Goal: Information Seeking & Learning: Learn about a topic

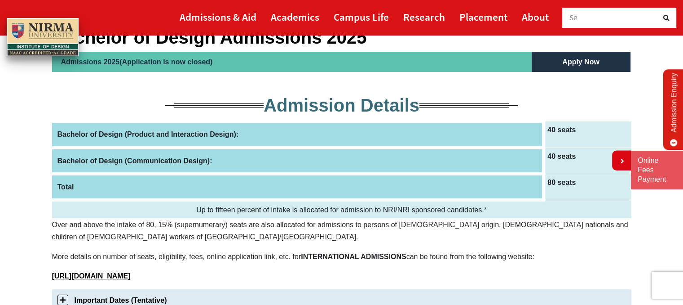
scroll to position [83, 0]
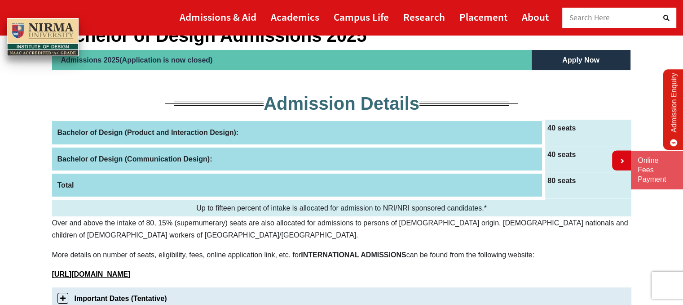
click at [315, 129] on th "Bachelor of Design (Product and Interaction Design):" at bounding box center [298, 133] width 492 height 26
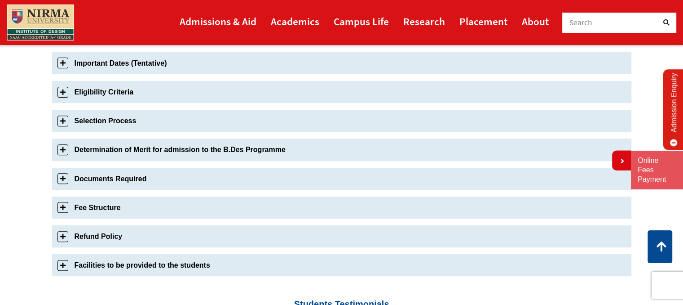
scroll to position [316, 0]
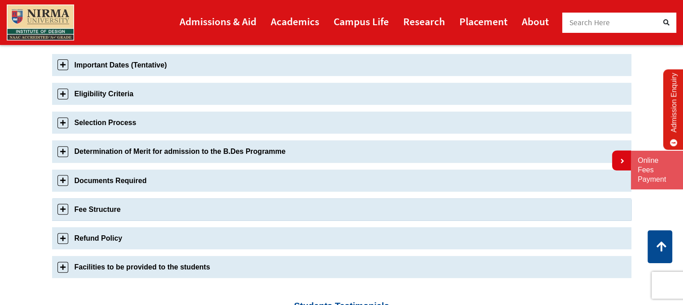
click at [63, 208] on link "Fee Structure" at bounding box center [342, 209] width 580 height 22
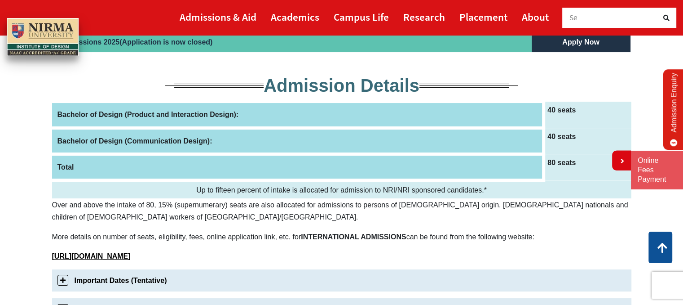
scroll to position [99, 0]
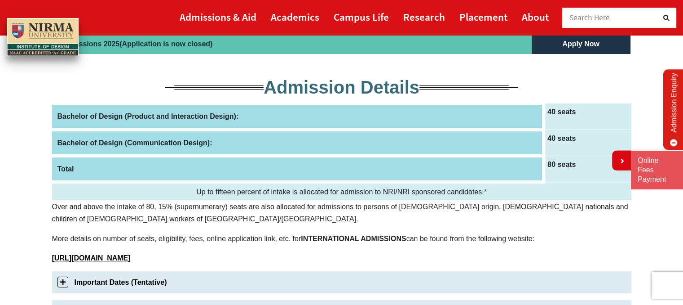
click at [221, 111] on th "Bachelor of Design (Product and Interaction Design):" at bounding box center [298, 116] width 492 height 26
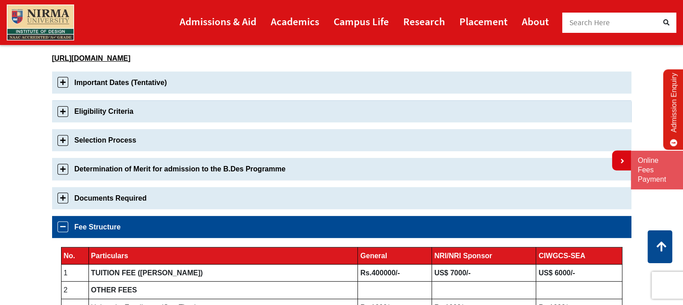
scroll to position [299, 0]
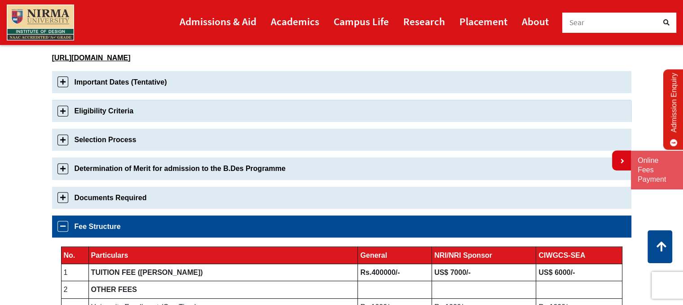
click at [279, 105] on link "Eligibility Criteria" at bounding box center [342, 111] width 580 height 22
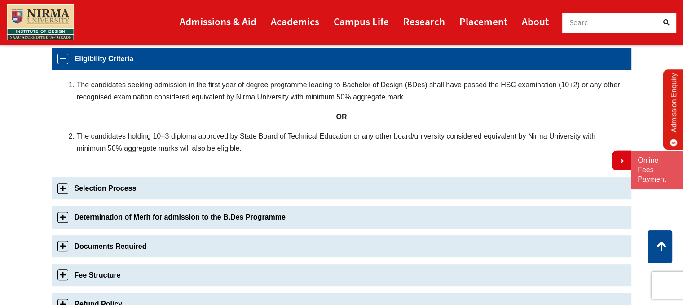
scroll to position [343, 0]
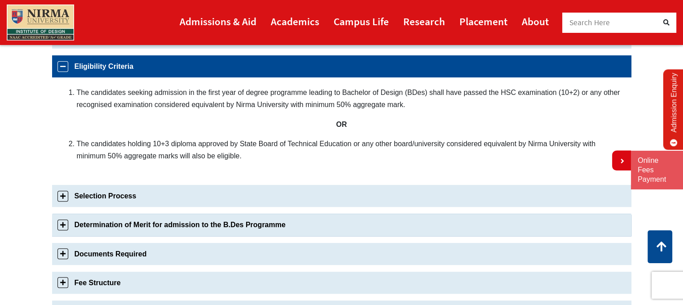
click at [241, 232] on link "Determination of Merit for admission to the B.Des Programme" at bounding box center [342, 224] width 580 height 22
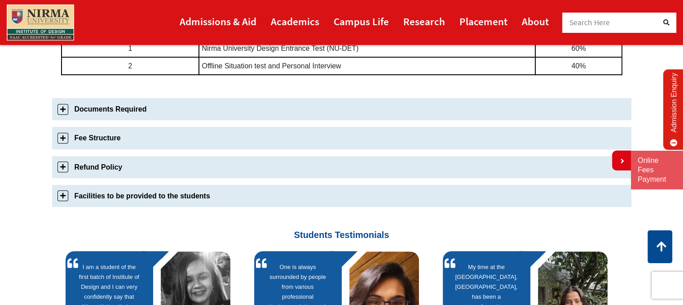
scroll to position [565, 0]
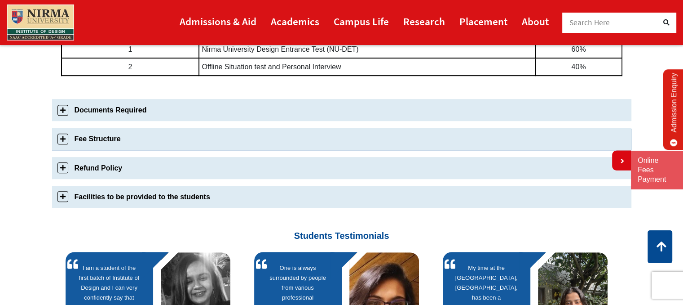
click at [277, 133] on link "Fee Structure" at bounding box center [342, 139] width 580 height 22
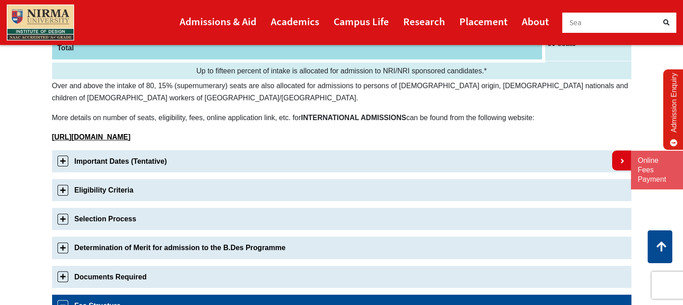
scroll to position [185, 0]
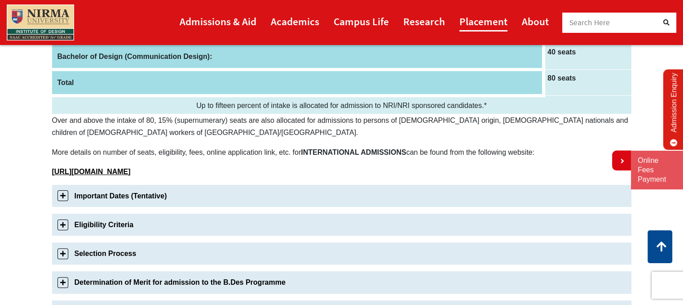
click at [468, 17] on link "Placement" at bounding box center [484, 21] width 48 height 20
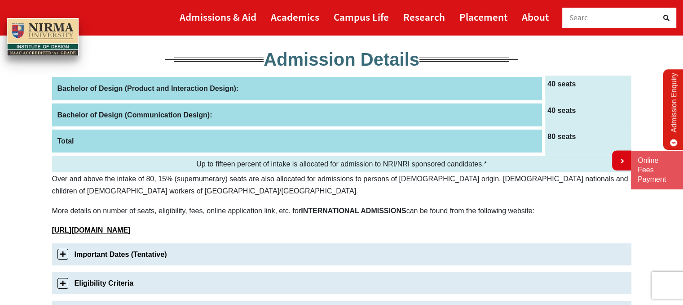
scroll to position [128, 0]
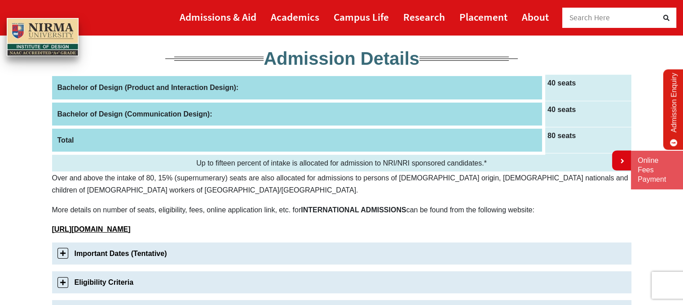
click at [281, 79] on th "Bachelor of Design (Product and Interaction Design):" at bounding box center [298, 88] width 492 height 26
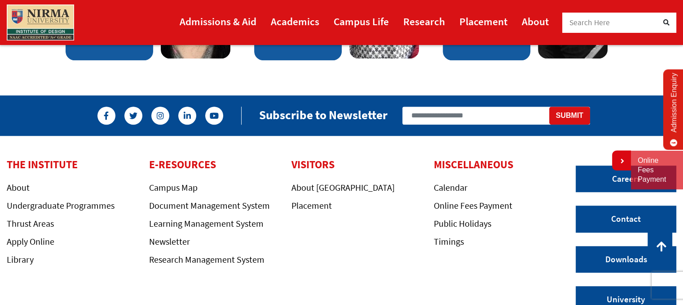
scroll to position [807, 0]
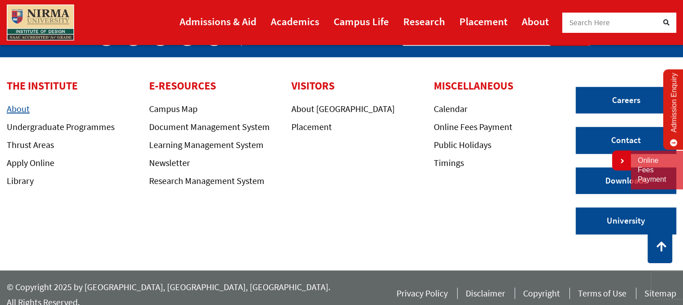
click at [19, 112] on link "About" at bounding box center [18, 108] width 23 height 11
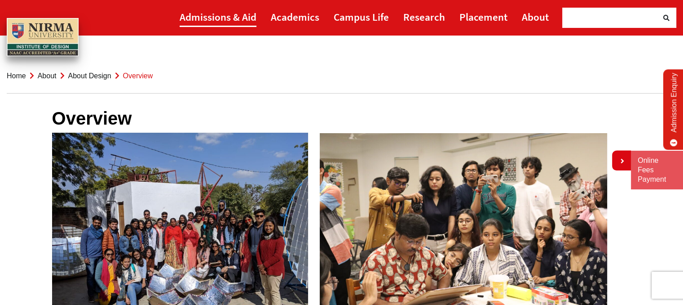
click at [247, 14] on link "Admissions & Aid" at bounding box center [218, 17] width 77 height 20
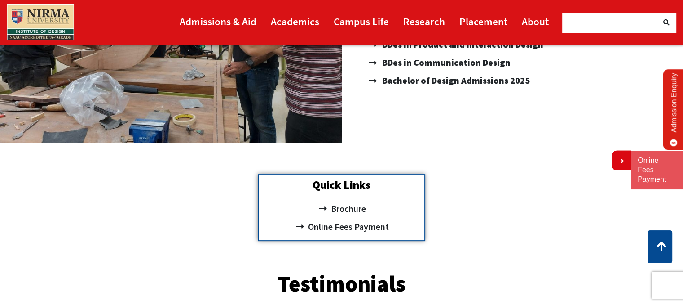
scroll to position [231, 0]
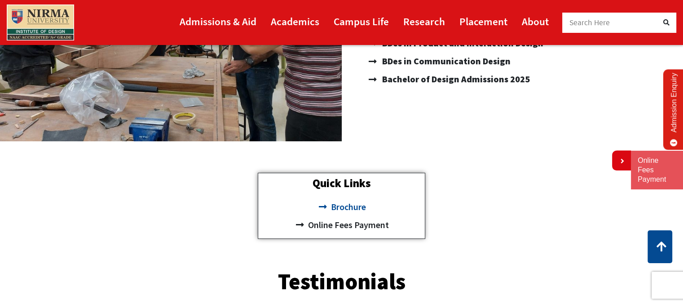
click at [356, 207] on span "Brochure" at bounding box center [346, 207] width 37 height 18
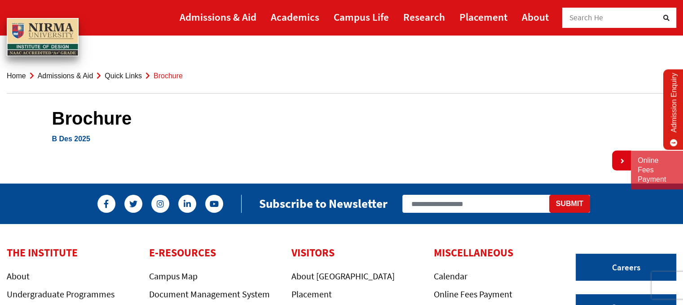
click at [81, 139] on link "B Des 2025" at bounding box center [71, 139] width 38 height 8
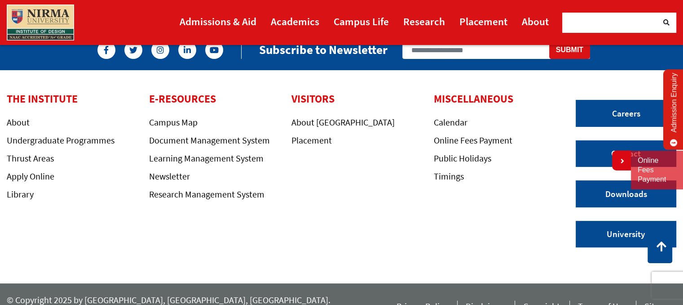
scroll to position [168, 0]
